Goal: Transaction & Acquisition: Subscribe to service/newsletter

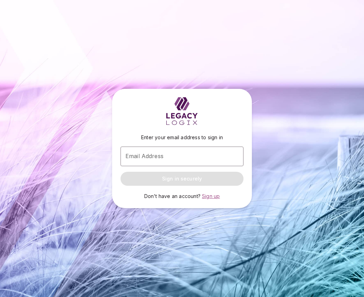
click at [211, 196] on span "Sign up" at bounding box center [211, 196] width 18 height 6
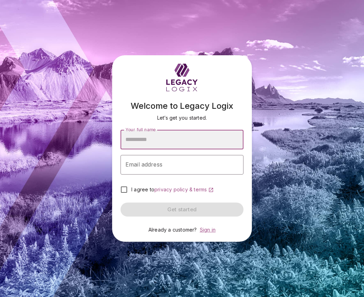
click at [208, 229] on span "Sign in" at bounding box center [208, 229] width 16 height 6
